Goal: Task Accomplishment & Management: Use online tool/utility

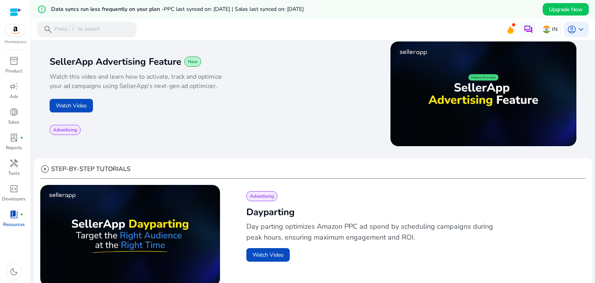
scroll to position [152, 0]
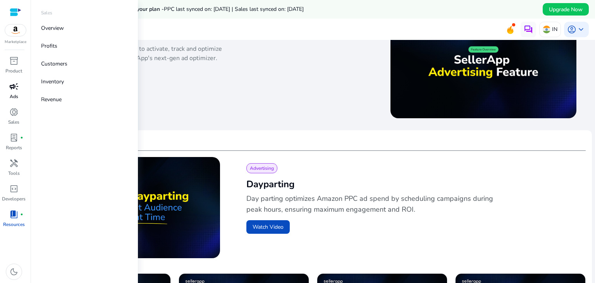
click at [13, 89] on span "campaign" at bounding box center [13, 86] width 9 height 9
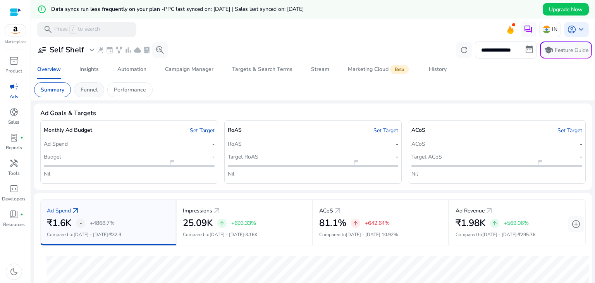
click at [93, 94] on div "Funnel" at bounding box center [89, 89] width 30 height 15
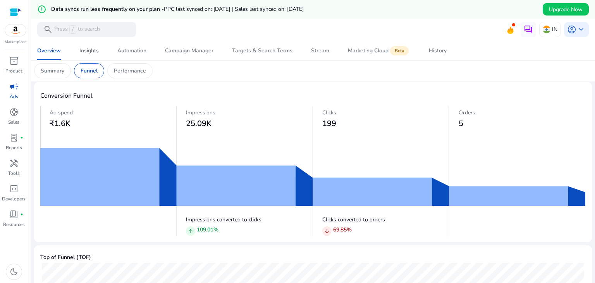
scroll to position [21, 0]
click at [398, 226] on div "arrow_downward 69.85 %" at bounding box center [385, 231] width 127 height 10
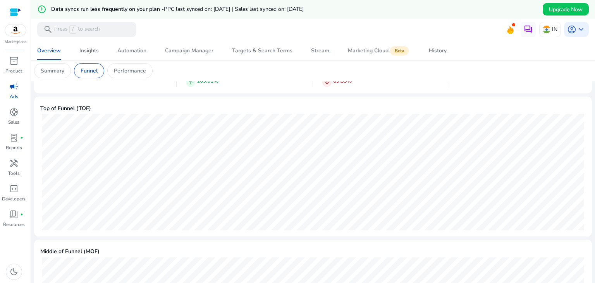
scroll to position [0, 0]
